Goal: Information Seeking & Learning: Learn about a topic

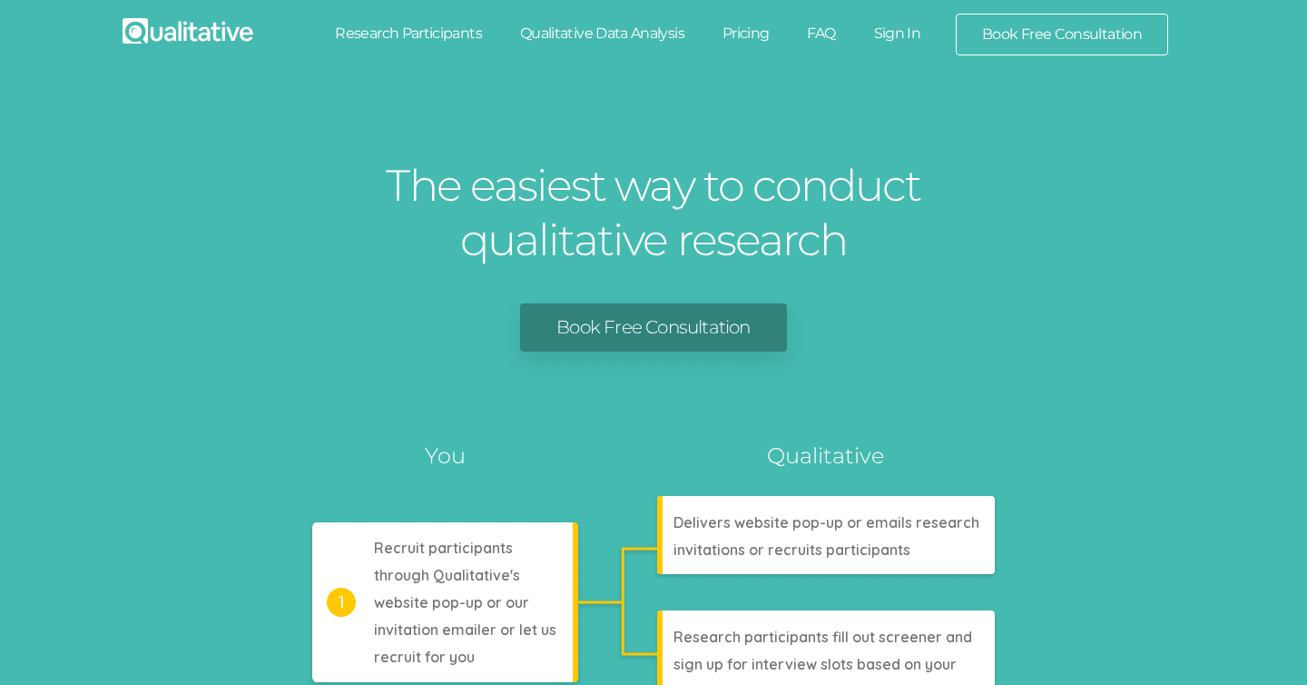
click at [415, 34] on link "Research Participants" at bounding box center [408, 34] width 185 height 40
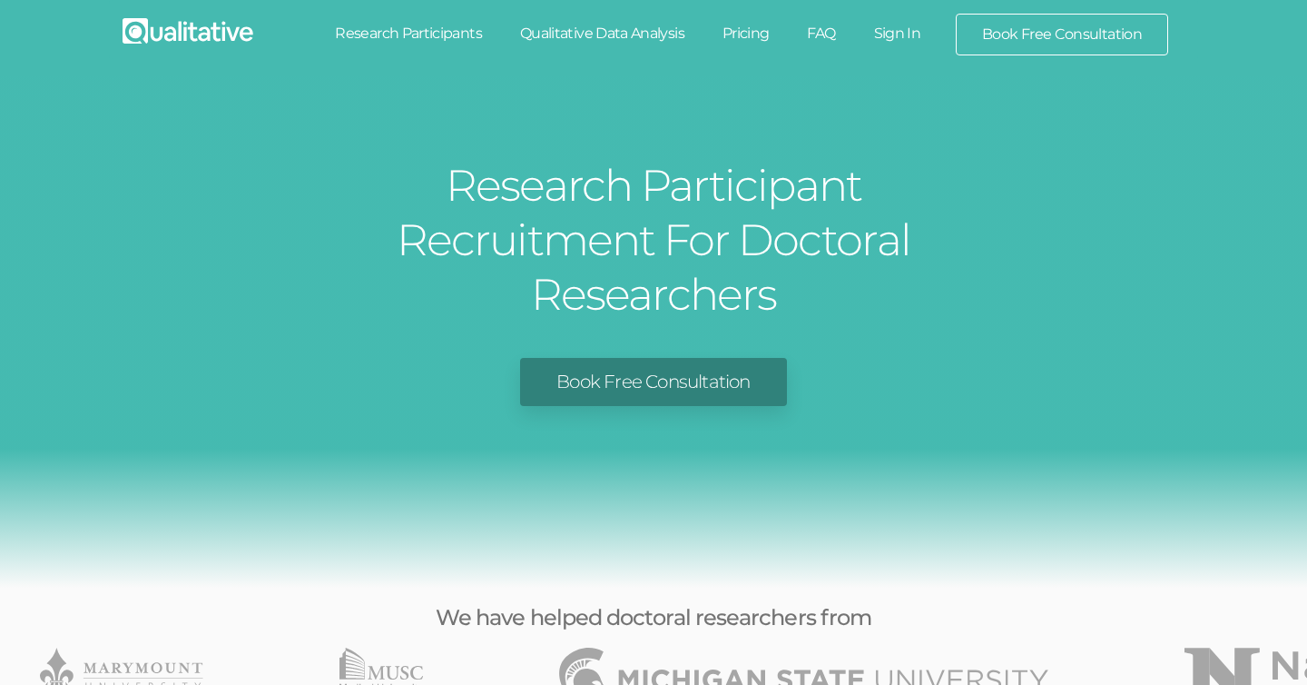
click at [754, 38] on link "Pricing" at bounding box center [746, 34] width 85 height 40
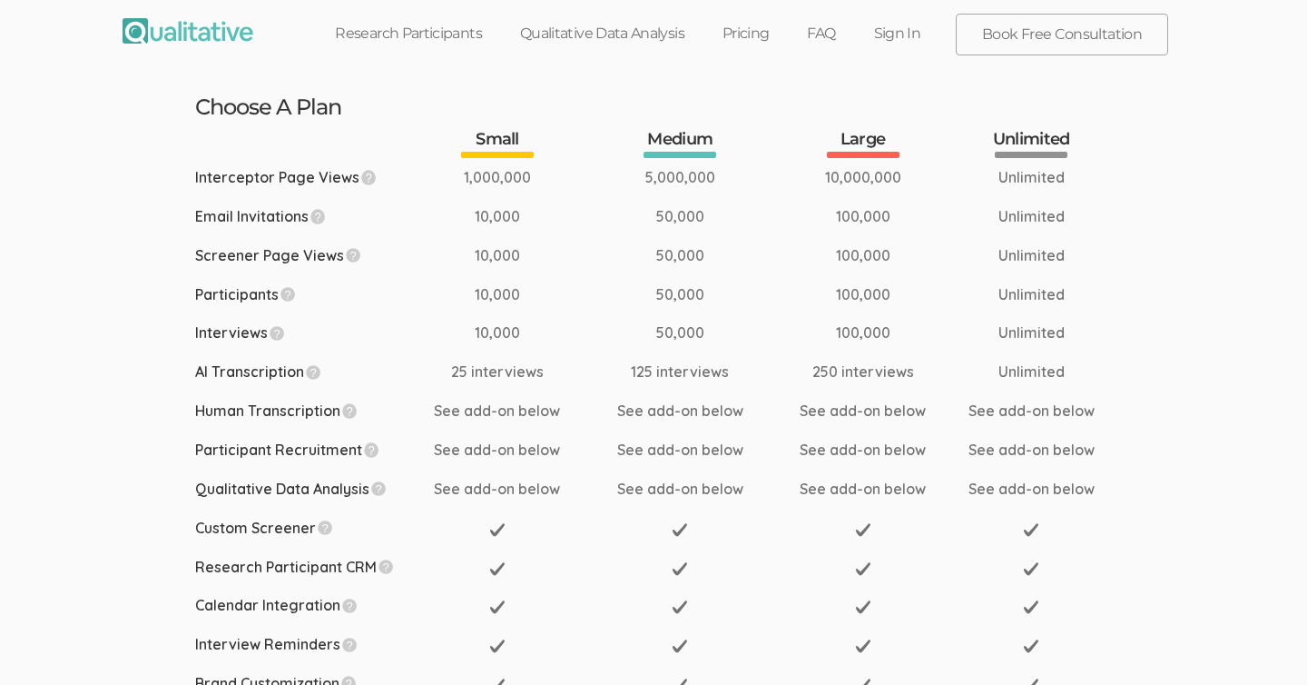
click at [824, 30] on link "FAQ" at bounding box center [821, 34] width 66 height 40
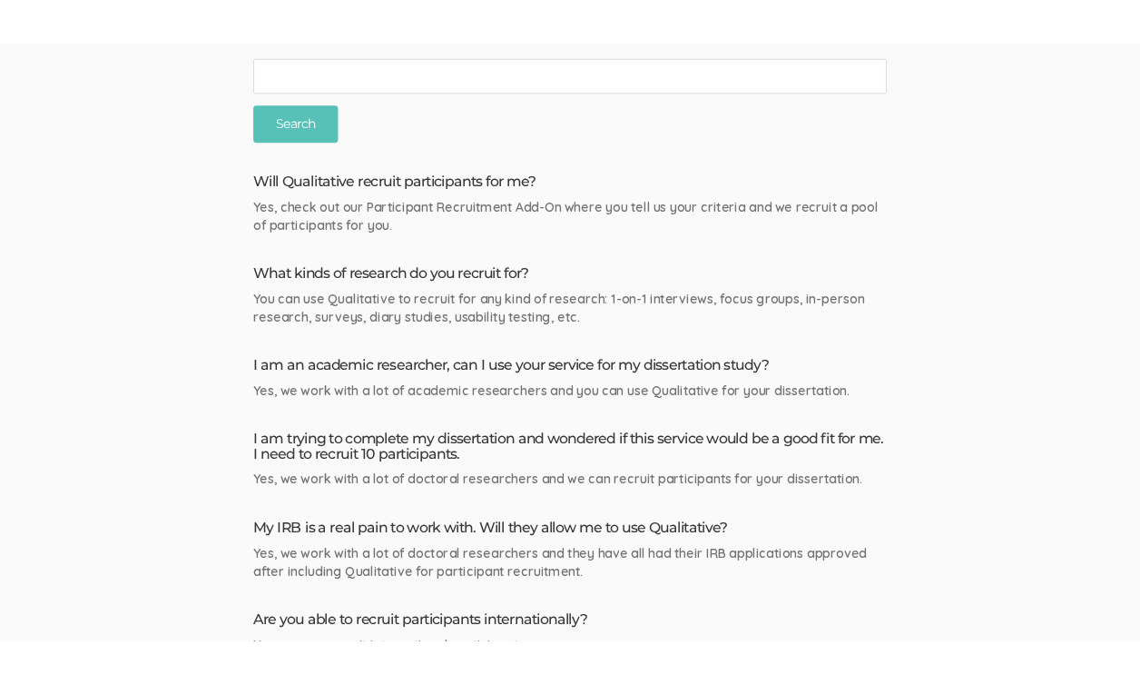
scroll to position [148, 0]
